Goal: Information Seeking & Learning: Learn about a topic

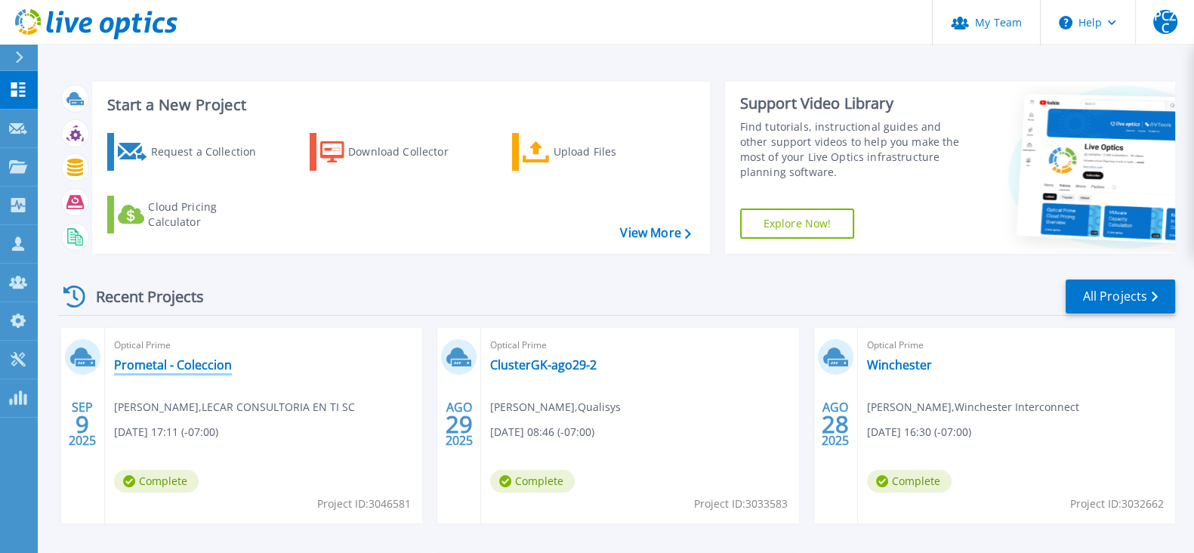
click at [216, 359] on link "Prometal - Coleccion" at bounding box center [173, 364] width 118 height 15
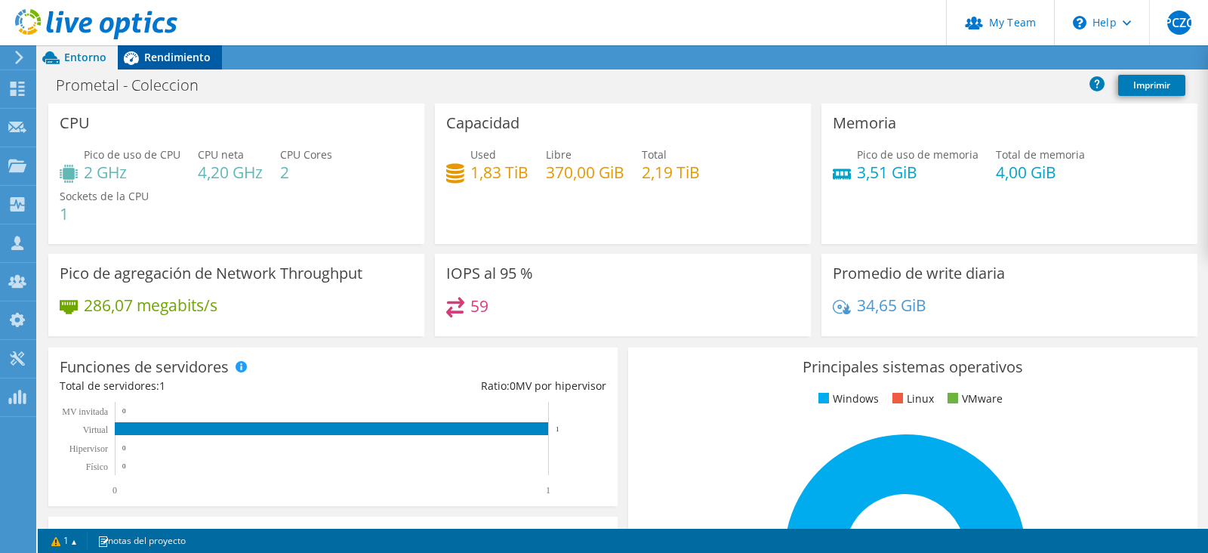
click at [201, 58] on span "Rendimiento" at bounding box center [177, 57] width 66 height 14
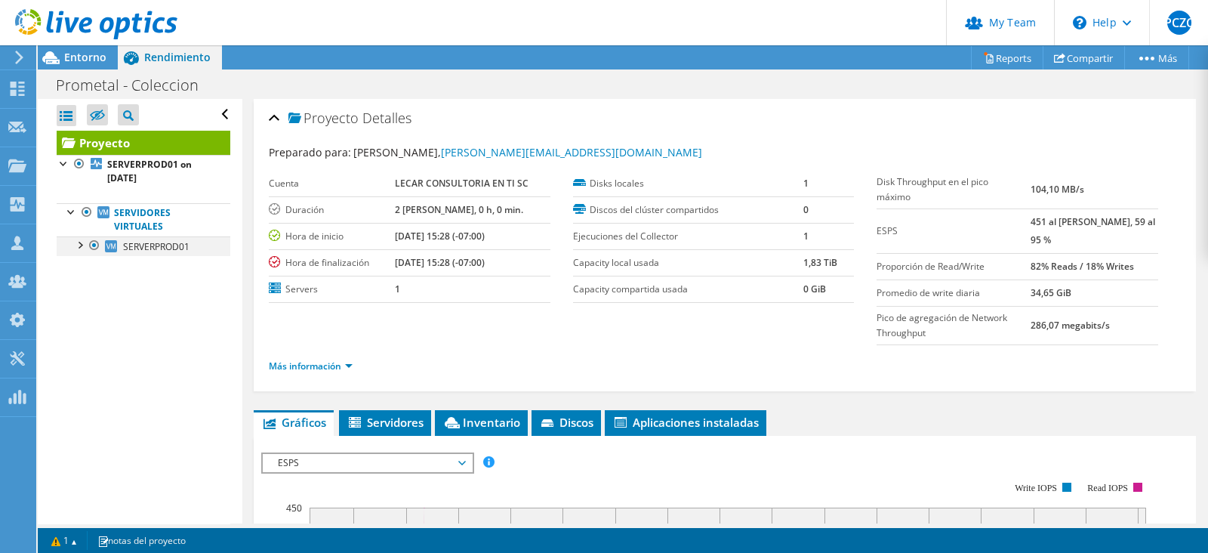
click at [73, 243] on div at bounding box center [79, 243] width 15 height 15
click at [385, 414] on span "Servidores" at bounding box center [385, 421] width 77 height 15
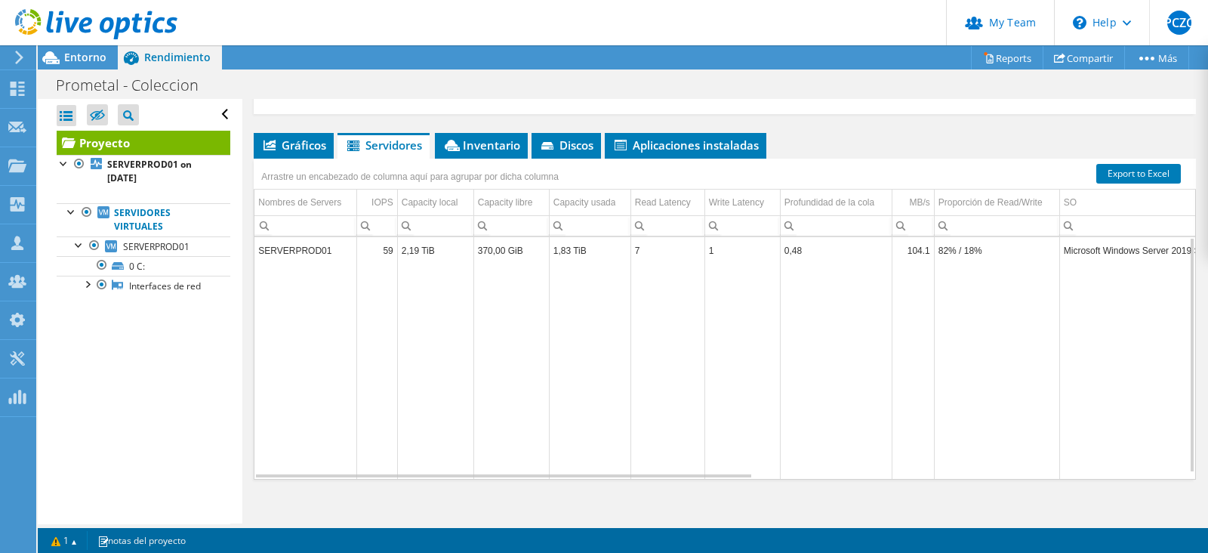
scroll to position [88, 0]
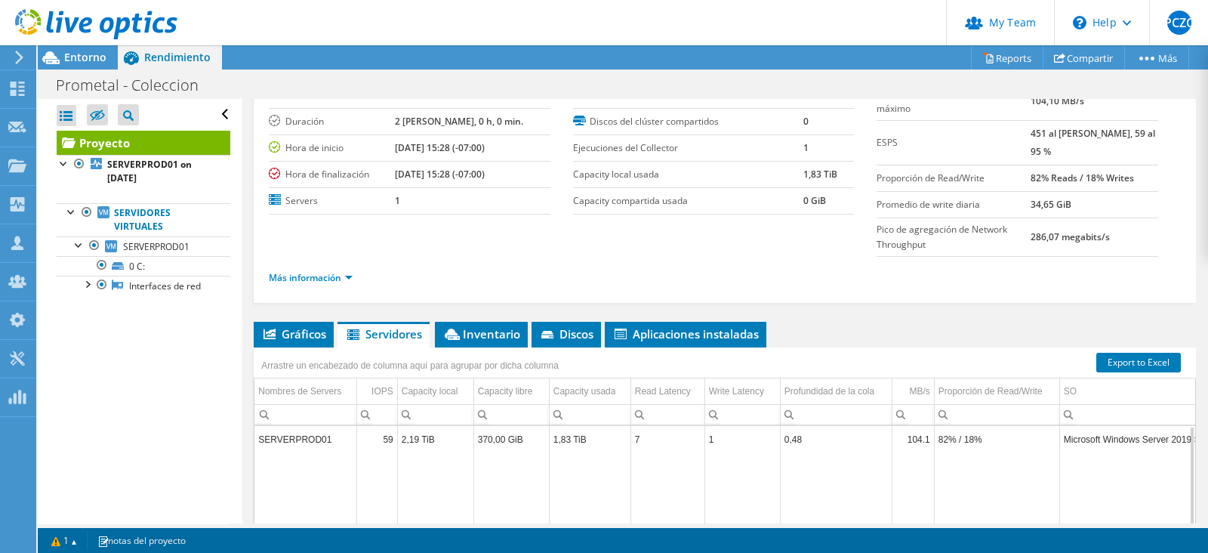
click at [297, 426] on td "SERVERPROD01" at bounding box center [305, 439] width 102 height 26
copy td "SERVERPROD01"
click at [94, 67] on div "Entorno" at bounding box center [78, 57] width 80 height 24
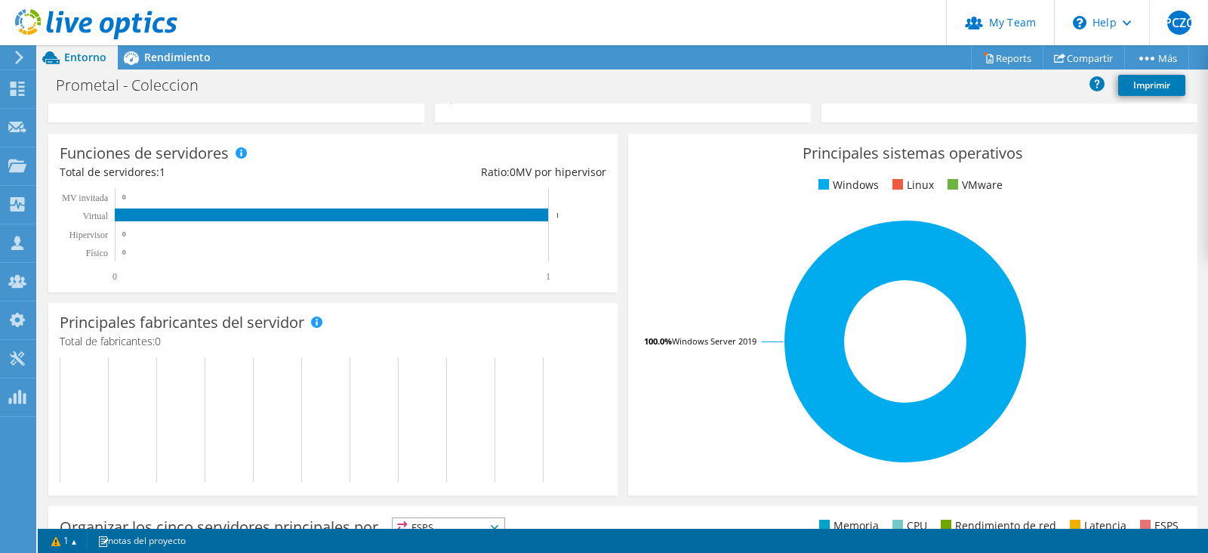
scroll to position [0, 0]
